Goal: Information Seeking & Learning: Understand process/instructions

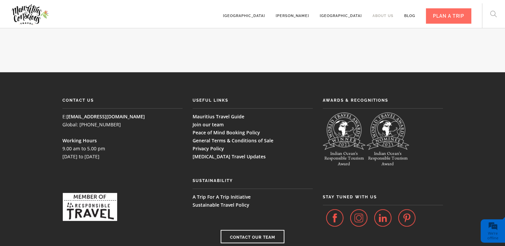
click at [381, 15] on link "About us" at bounding box center [383, 13] width 21 height 18
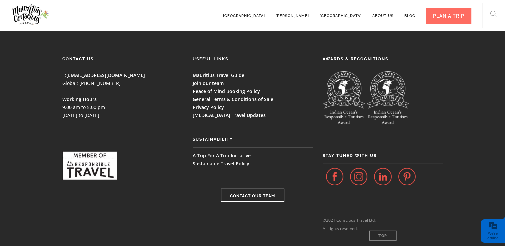
scroll to position [1859, 0]
click at [251, 189] on link "Contact Our Team" at bounding box center [253, 195] width 64 height 13
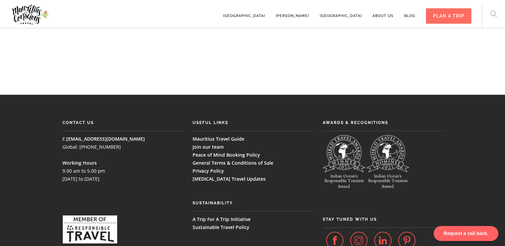
scroll to position [475, 0]
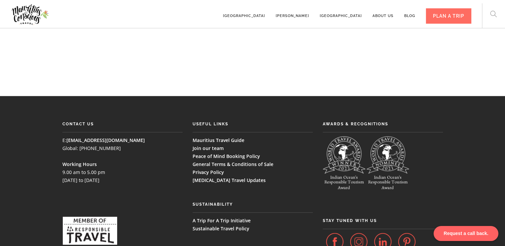
click at [249, 161] on link "General Terms & Conditions of Sale" at bounding box center [233, 164] width 81 height 6
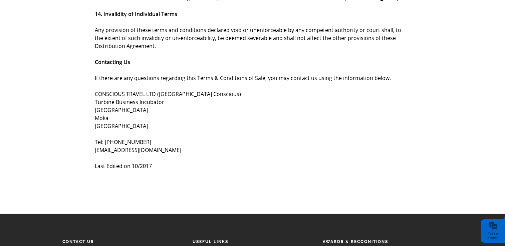
scroll to position [2224, 0]
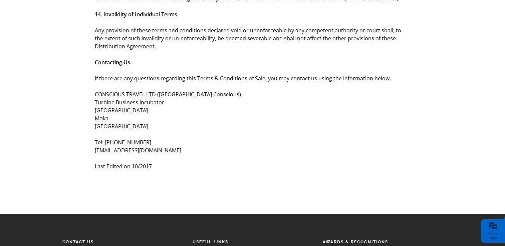
drag, startPoint x: 95, startPoint y: 138, endPoint x: 198, endPoint y: 136, distance: 102.8
copy div "CONSCIOUS TRAVEL LTD ([GEOGRAPHIC_DATA] Conscious) Turbine Business Incubator […"
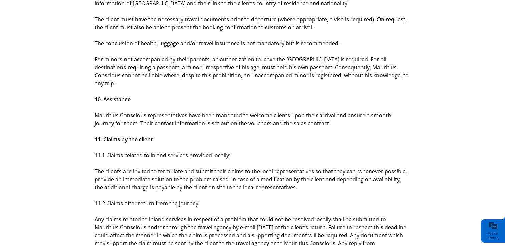
scroll to position [1786, 0]
